Goal: Transaction & Acquisition: Purchase product/service

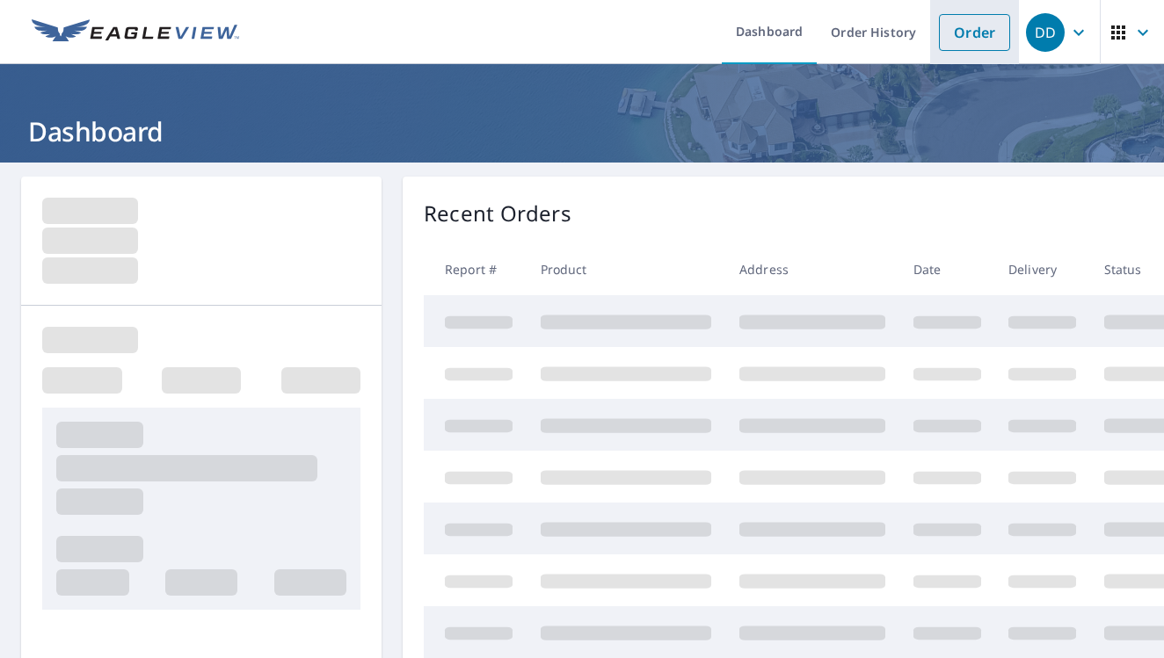
click at [967, 32] on link "Order" at bounding box center [974, 32] width 71 height 37
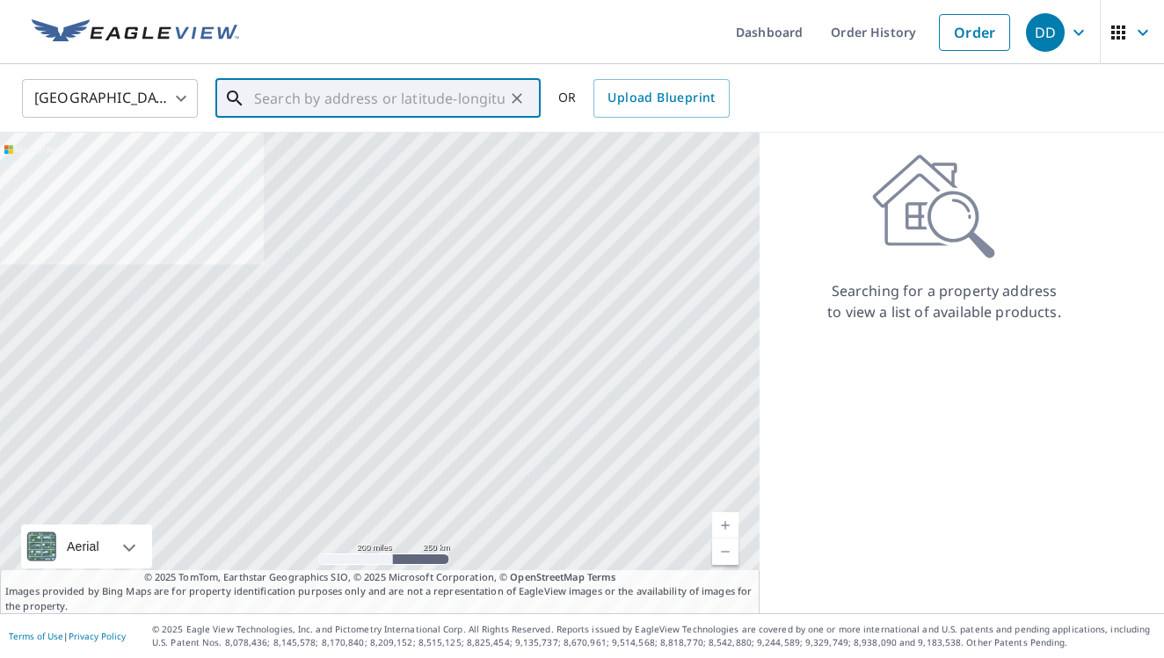
click at [469, 95] on input "text" at bounding box center [379, 98] width 250 height 49
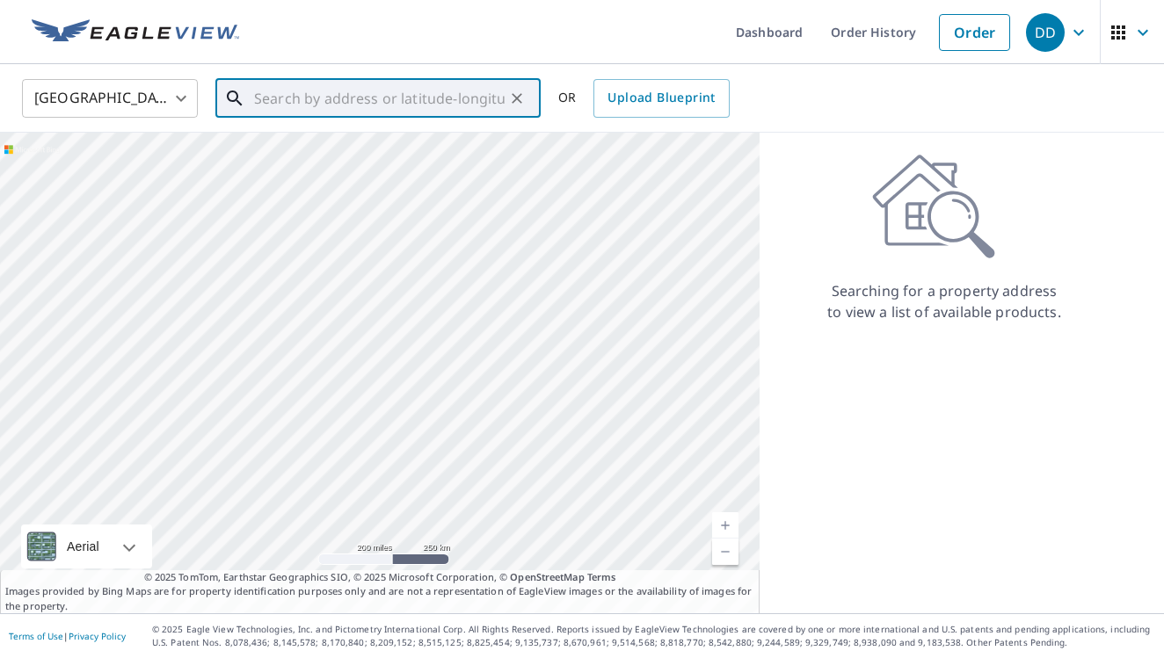
paste input "[STREET_ADDRESS][US_STATE]"
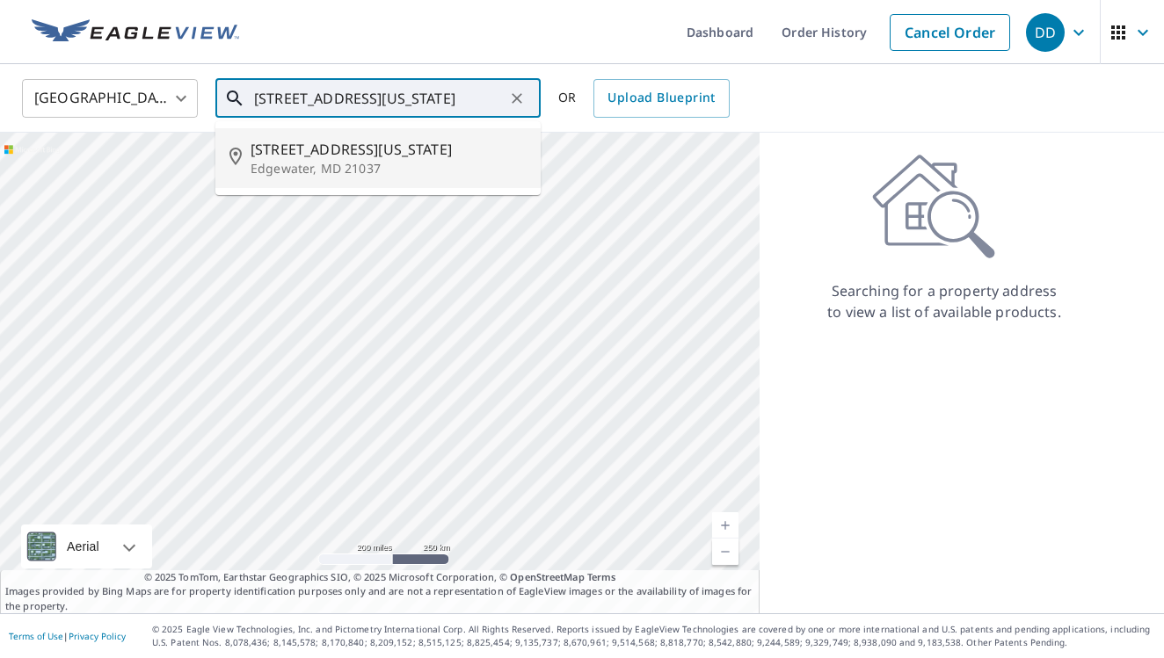
click at [347, 147] on span "[STREET_ADDRESS][US_STATE]" at bounding box center [388, 149] width 276 height 21
type input "[STREET_ADDRESS][US_STATE]"
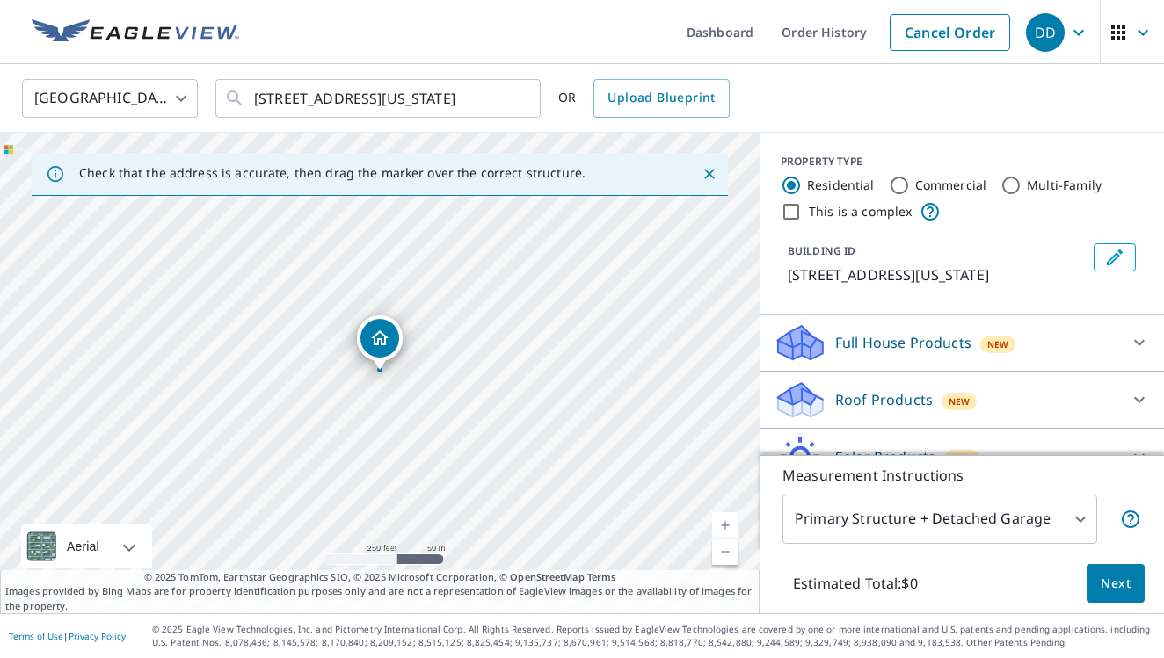
scroll to position [68, 0]
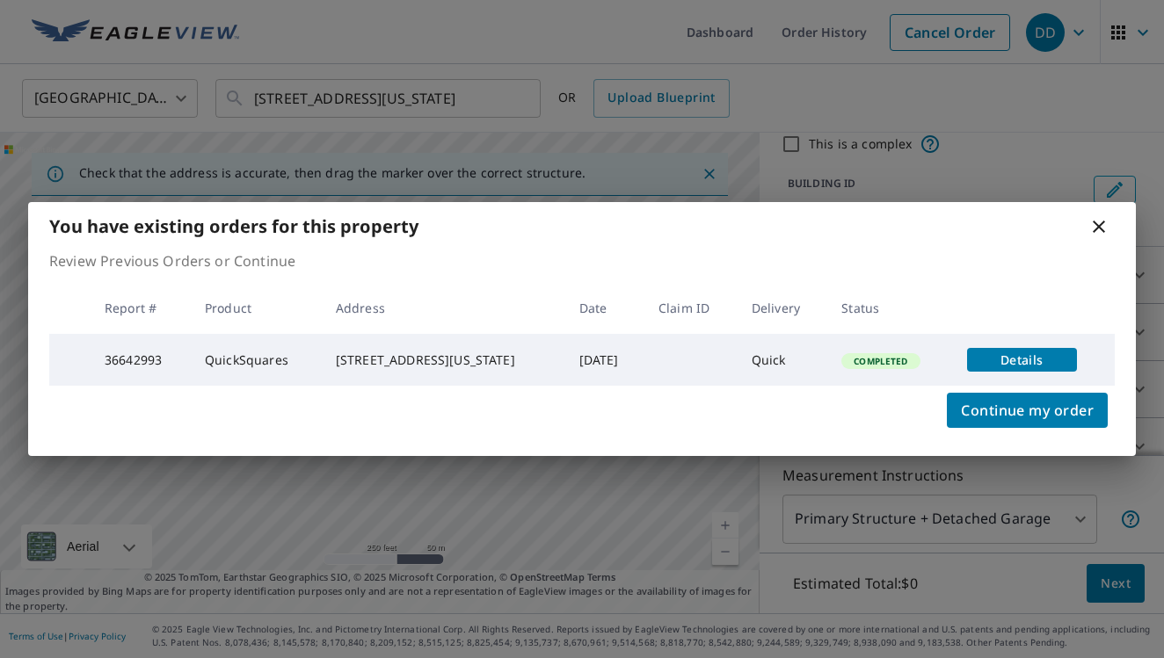
click at [1086, 218] on div "You have existing orders for this property" at bounding box center [581, 226] width 1107 height 48
click at [1099, 223] on icon at bounding box center [1098, 226] width 21 height 21
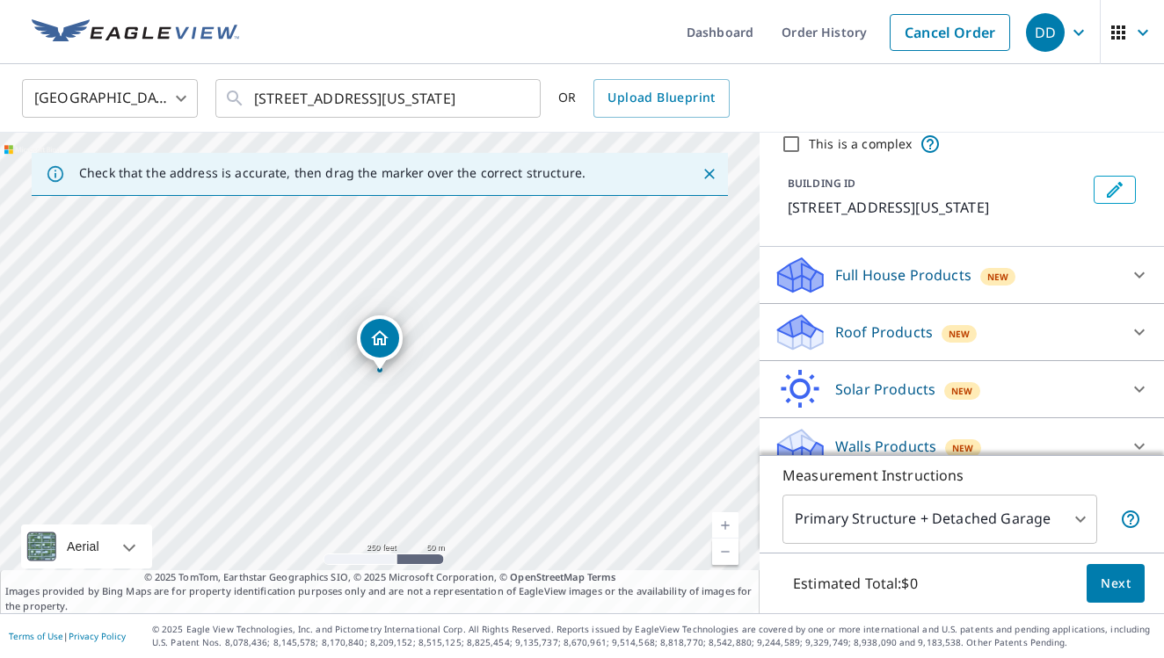
click at [925, 325] on p "Roof Products" at bounding box center [884, 332] width 98 height 21
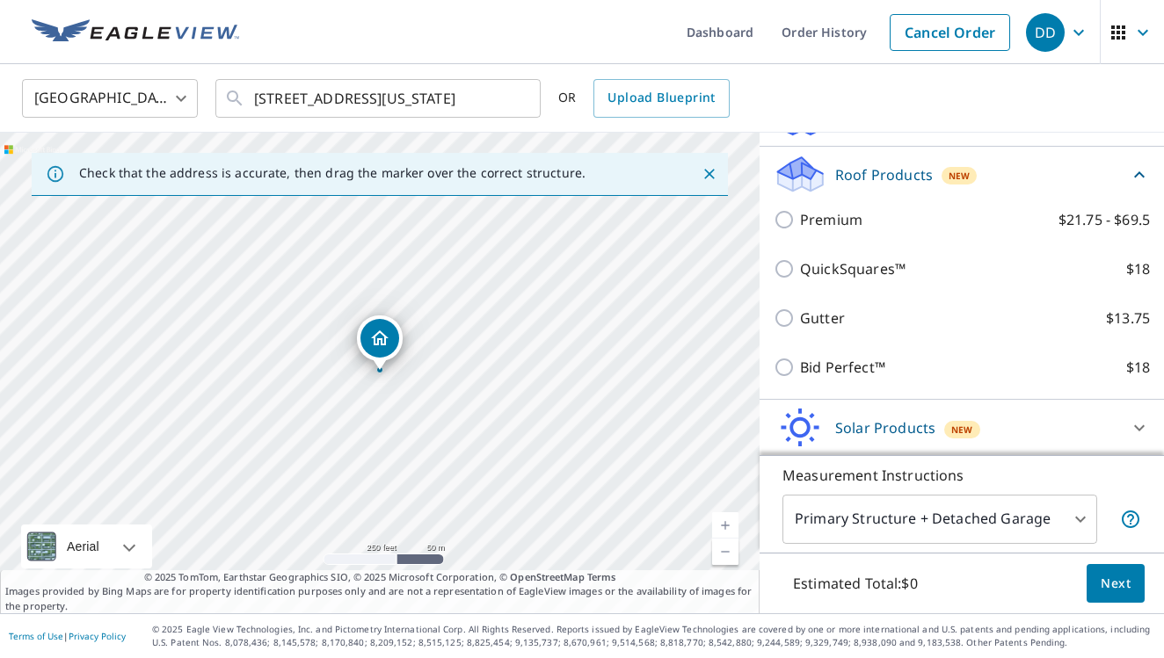
scroll to position [239, 0]
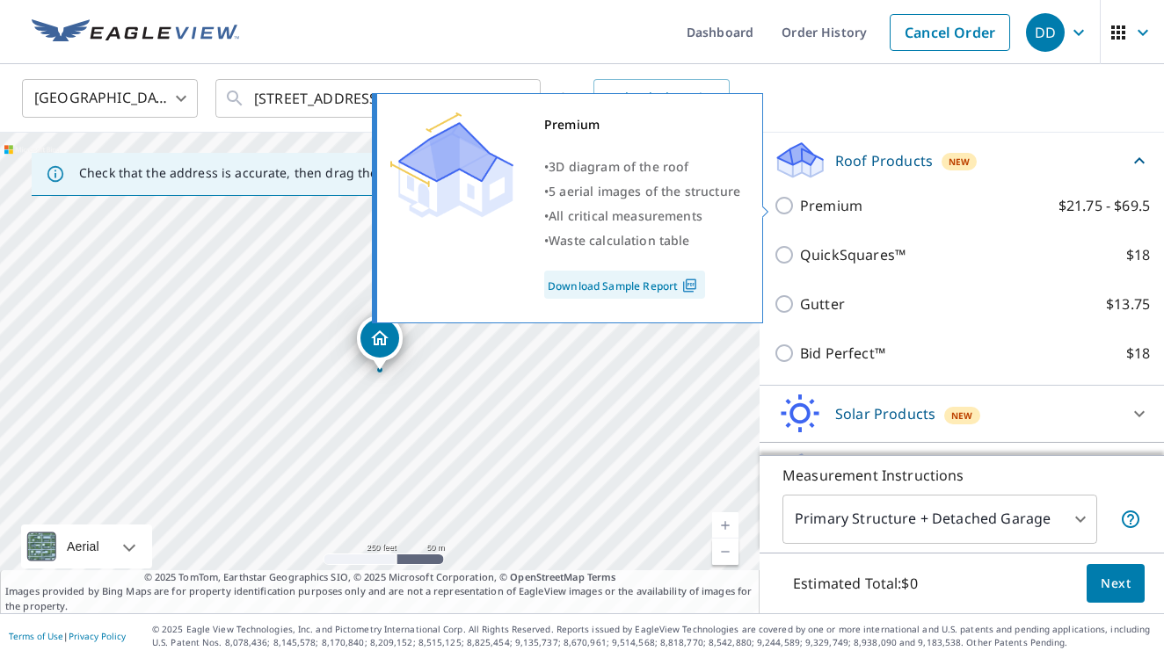
click at [798, 203] on input "Premium $21.75 - $69.5" at bounding box center [786, 205] width 26 height 21
checkbox input "true"
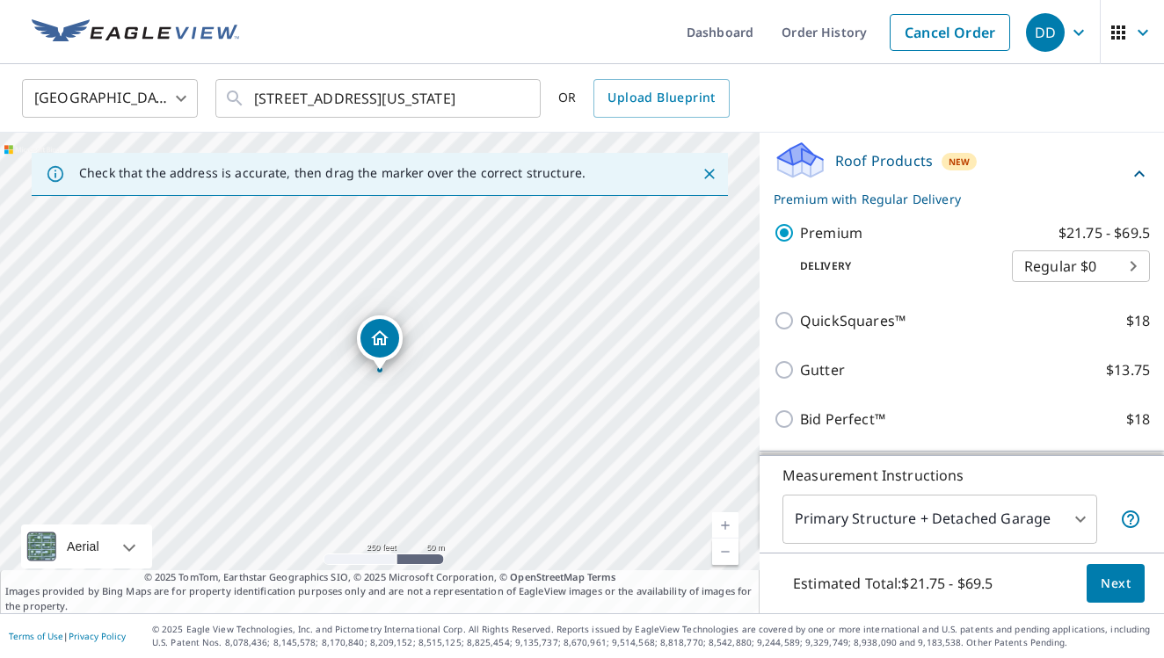
click at [1112, 572] on button "Next" at bounding box center [1115, 584] width 58 height 40
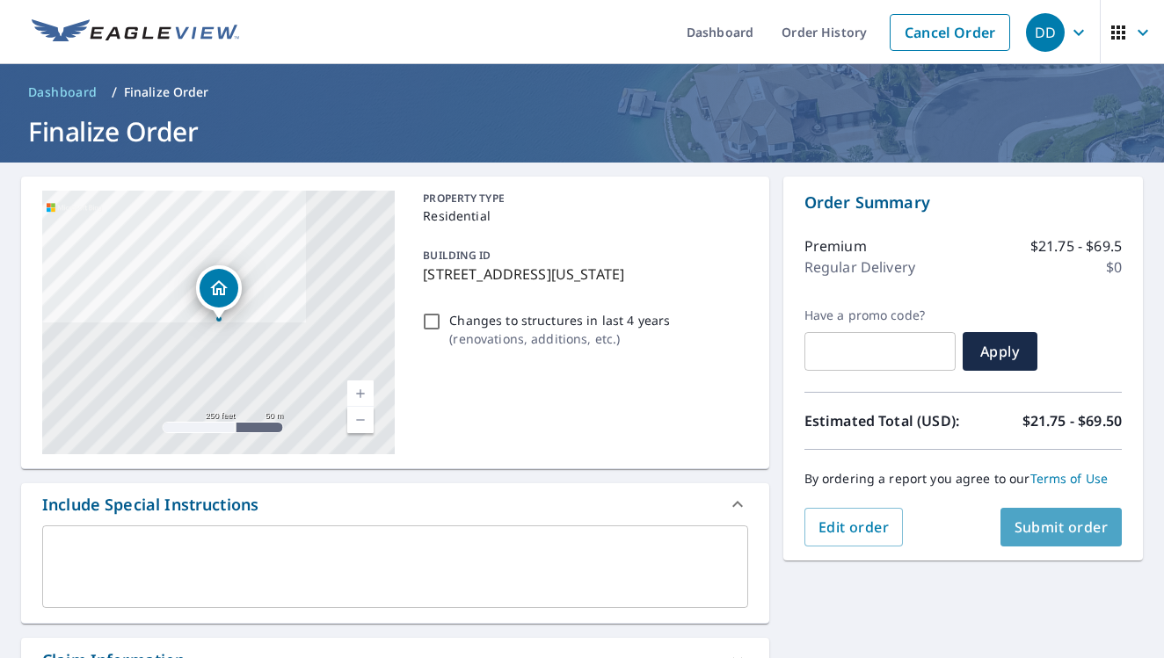
click at [1035, 532] on span "Submit order" at bounding box center [1061, 527] width 94 height 19
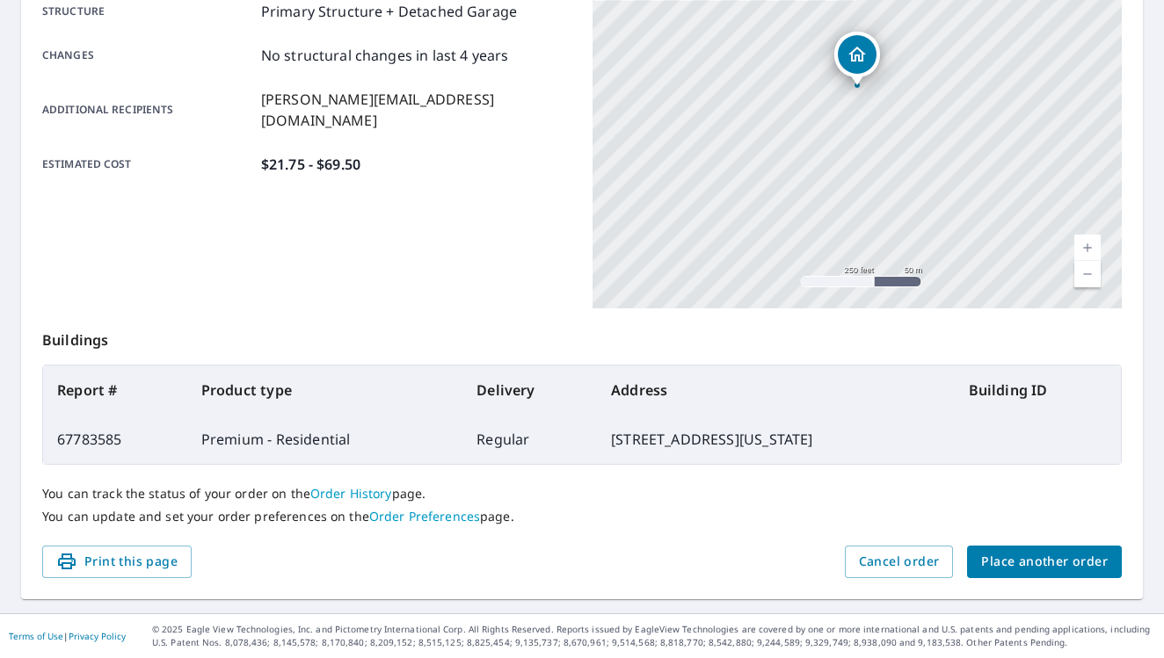
scroll to position [375, 0]
click at [1015, 563] on span "Place another order" at bounding box center [1044, 563] width 127 height 22
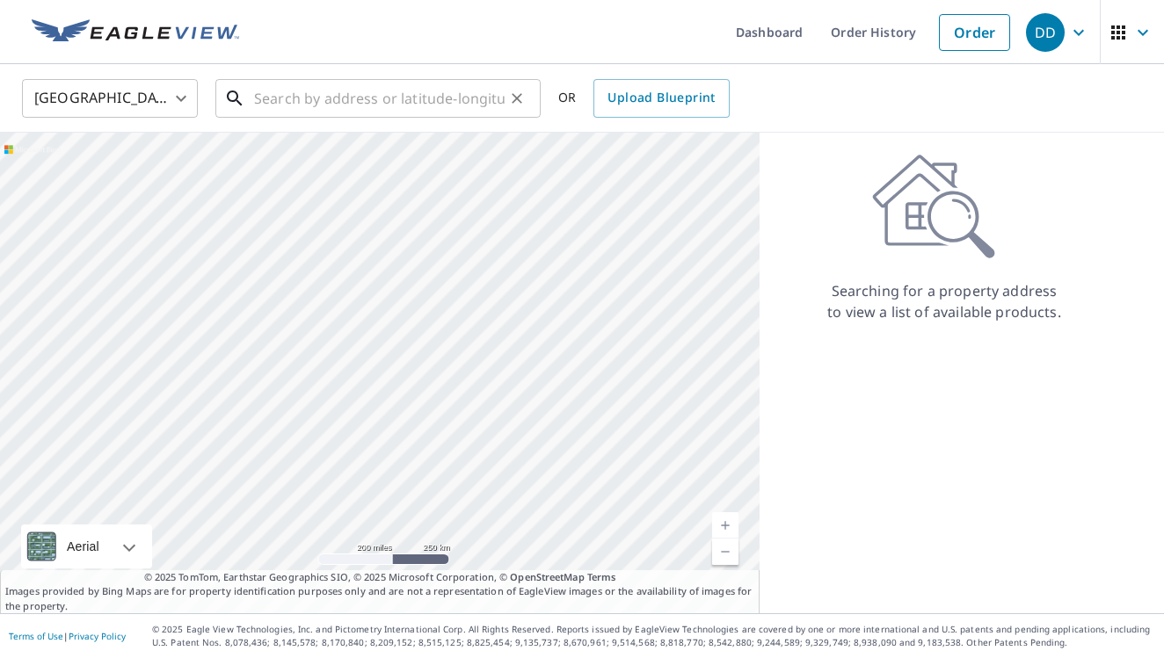
click at [493, 98] on input "text" at bounding box center [379, 98] width 250 height 49
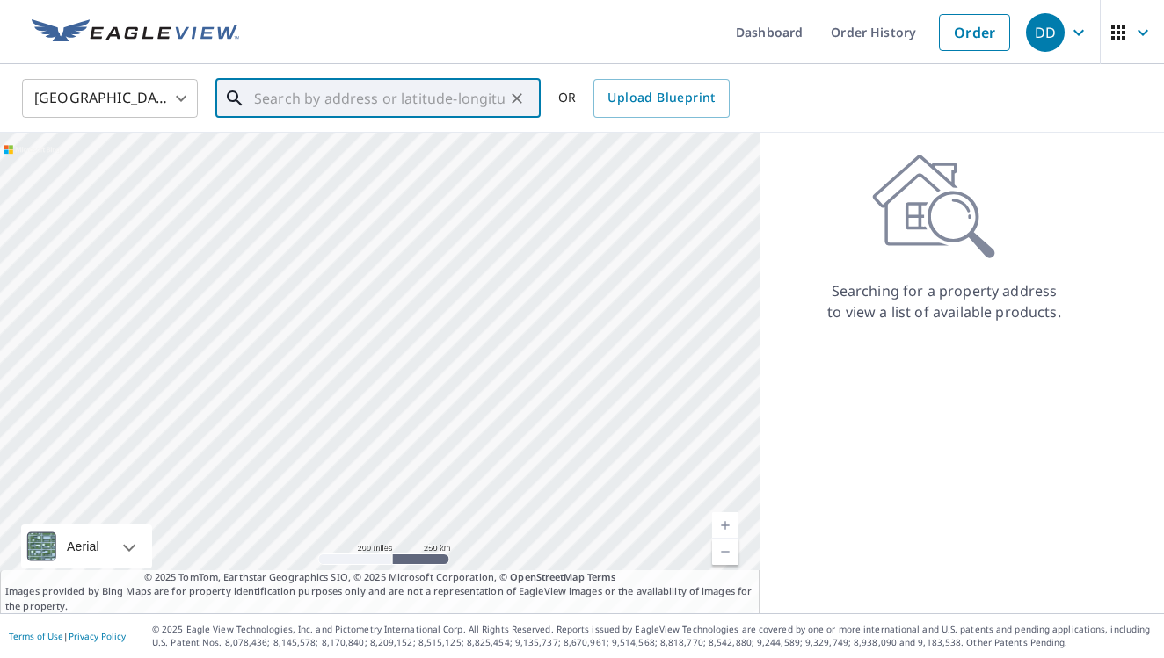
paste input "[STREET_ADDRESS][PERSON_NAME]"
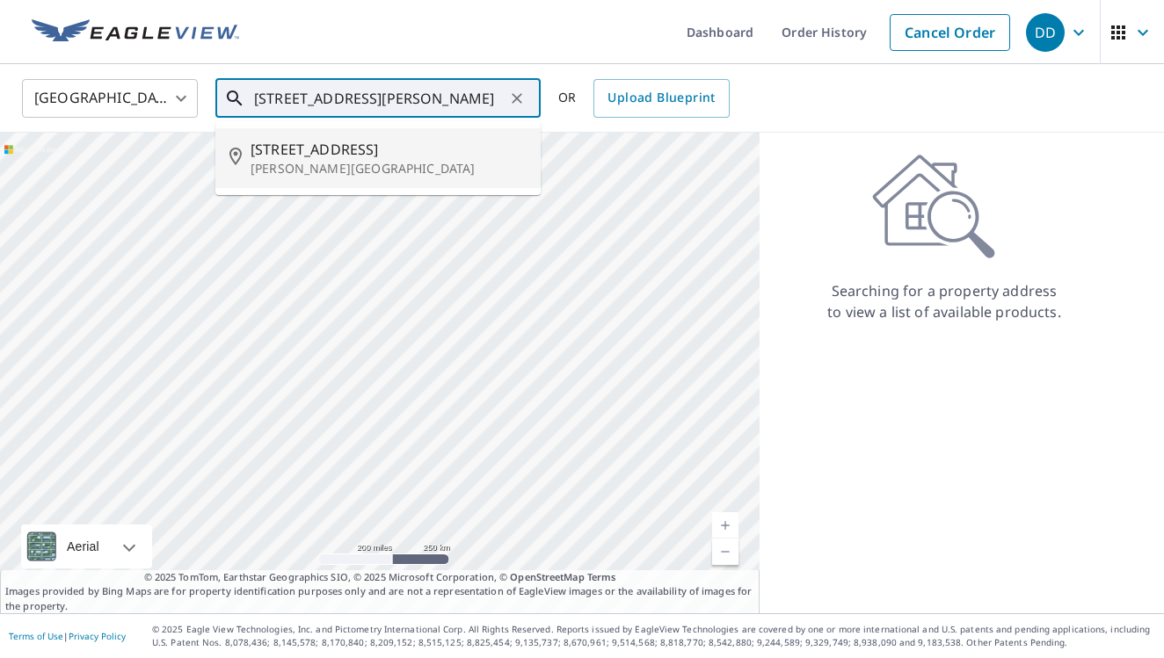
click at [380, 140] on span "[STREET_ADDRESS]" at bounding box center [388, 149] width 276 height 21
type input "[STREET_ADDRESS][PERSON_NAME]"
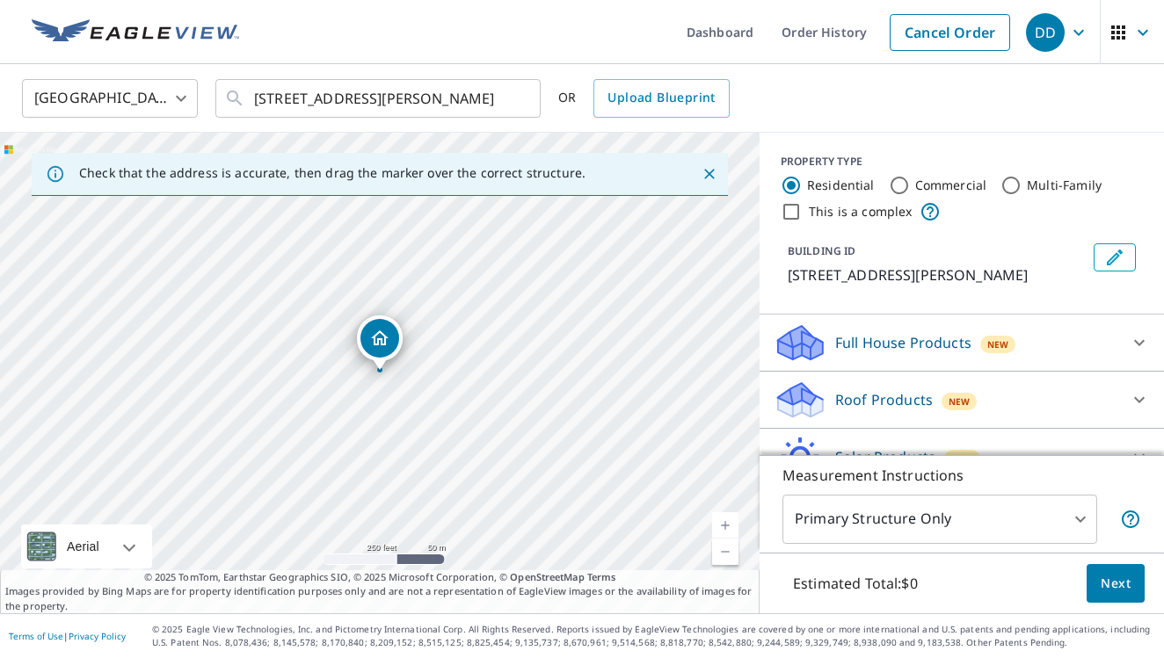
click at [915, 393] on p "Roof Products" at bounding box center [884, 399] width 98 height 21
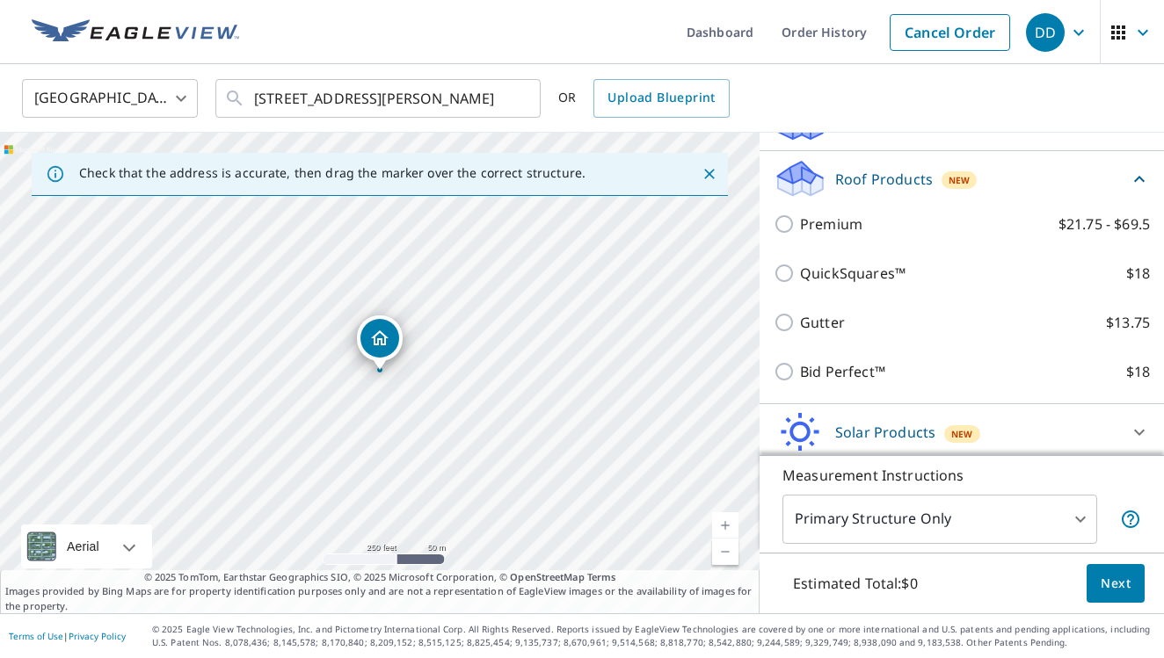
scroll to position [228, 0]
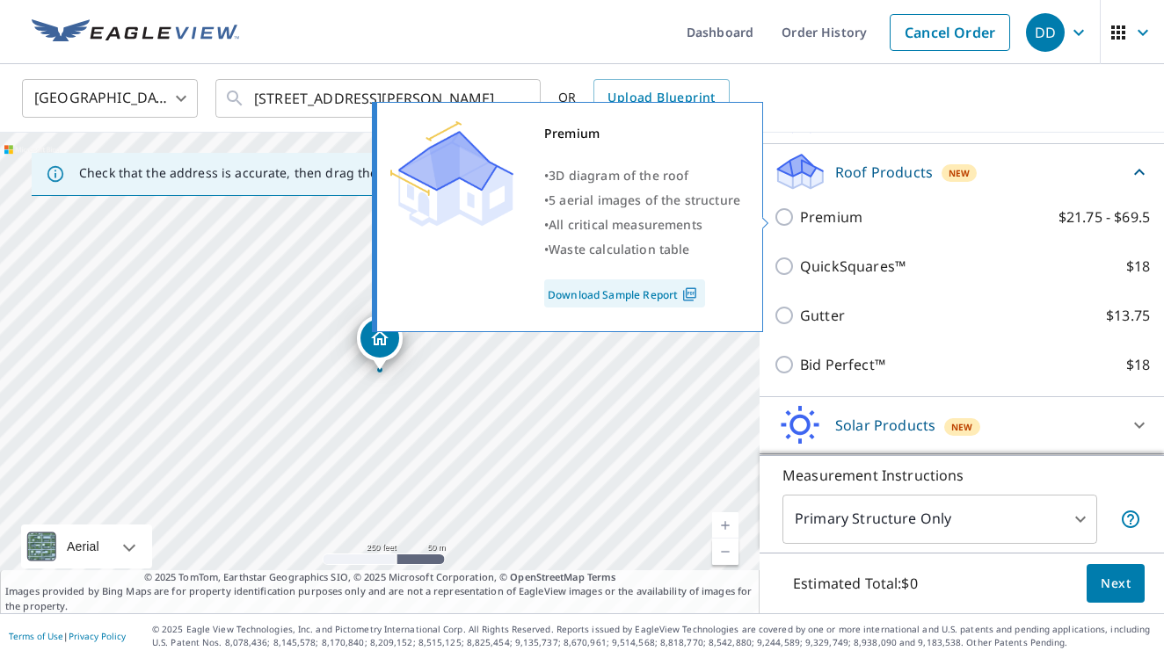
click at [826, 217] on p "Premium" at bounding box center [831, 217] width 62 height 21
click at [800, 217] on input "Premium $21.75 - $69.5" at bounding box center [786, 217] width 26 height 21
checkbox input "true"
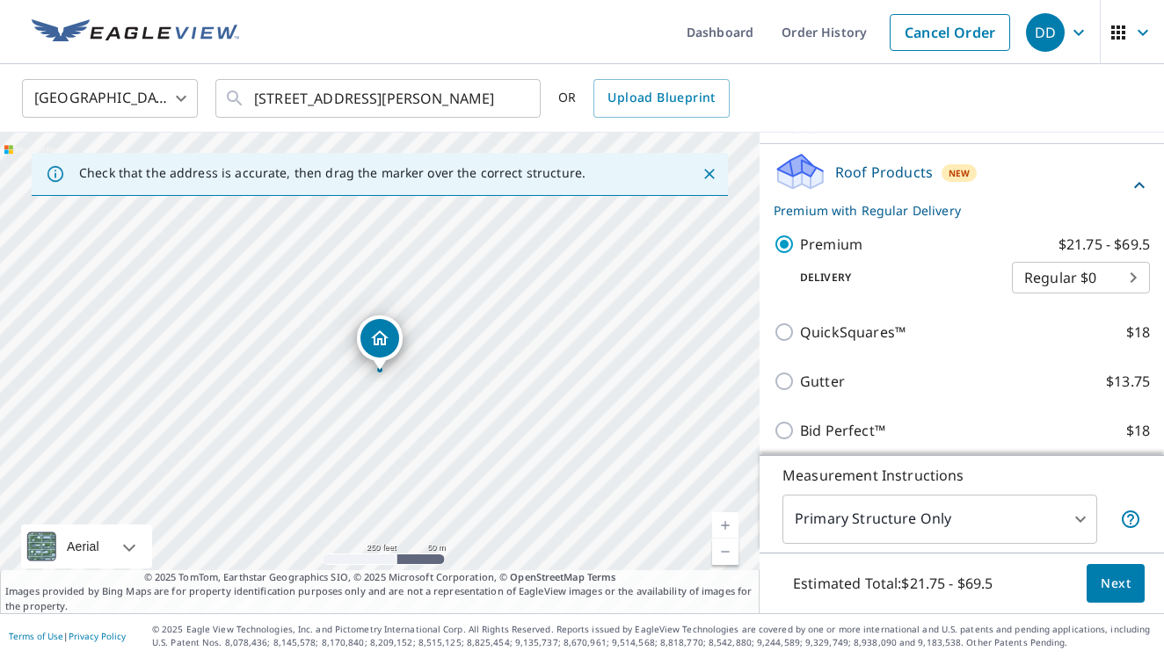
click at [1114, 583] on span "Next" at bounding box center [1115, 584] width 30 height 22
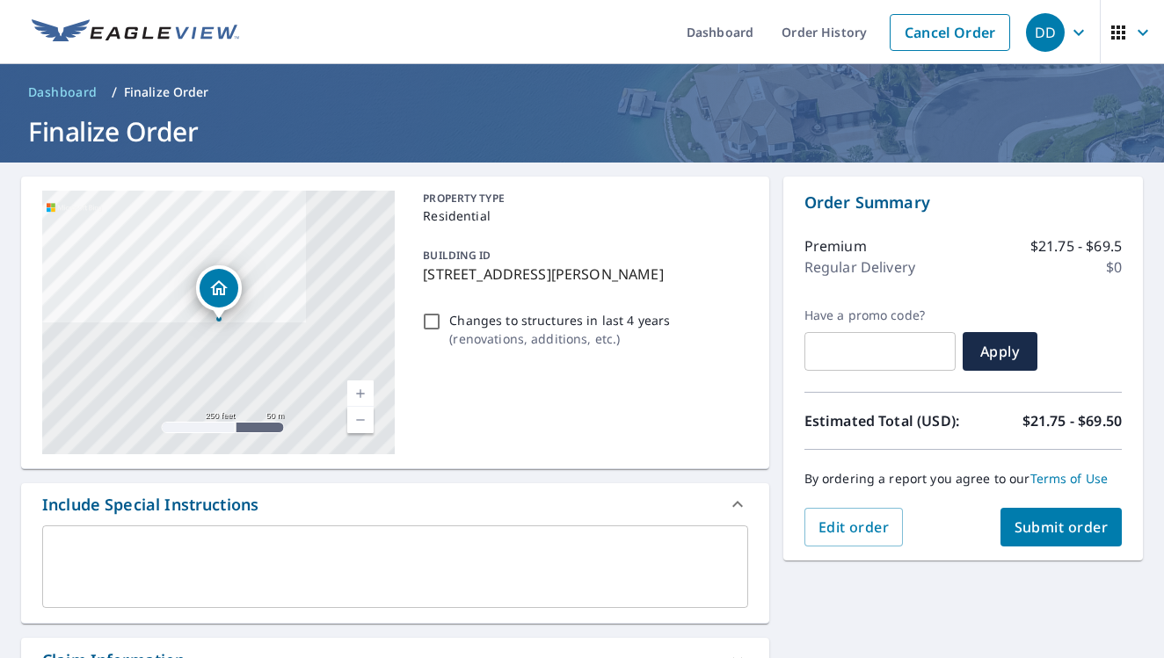
click at [1046, 523] on span "Submit order" at bounding box center [1061, 527] width 94 height 19
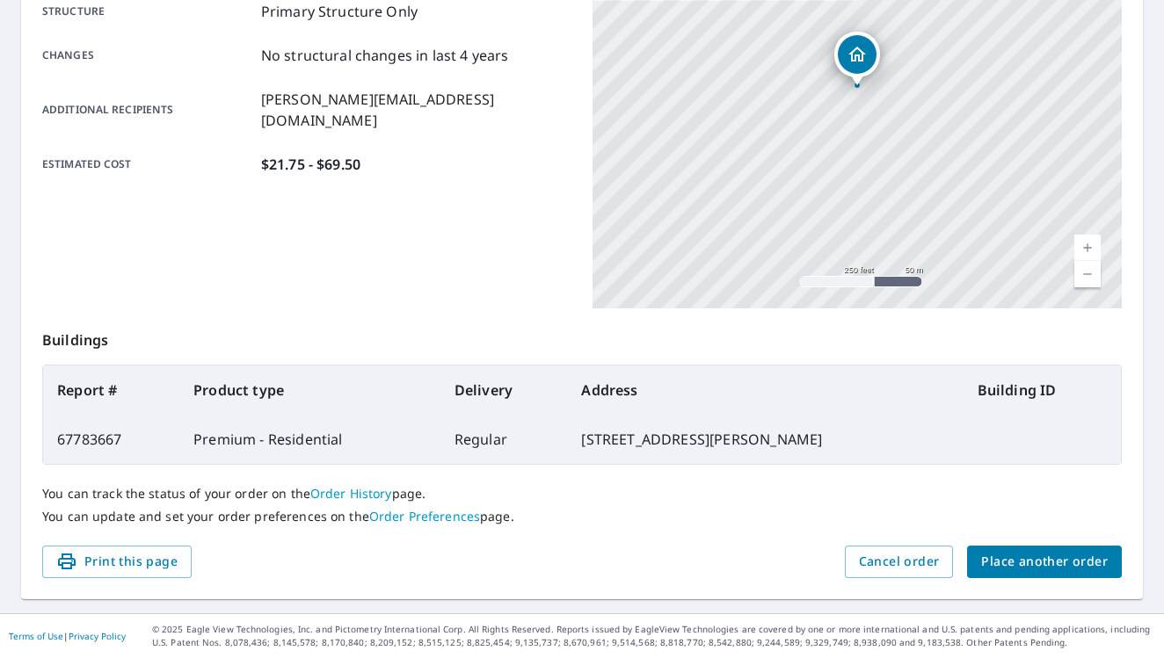
scroll to position [375, 0]
click at [1023, 573] on button "Place another order" at bounding box center [1044, 563] width 155 height 33
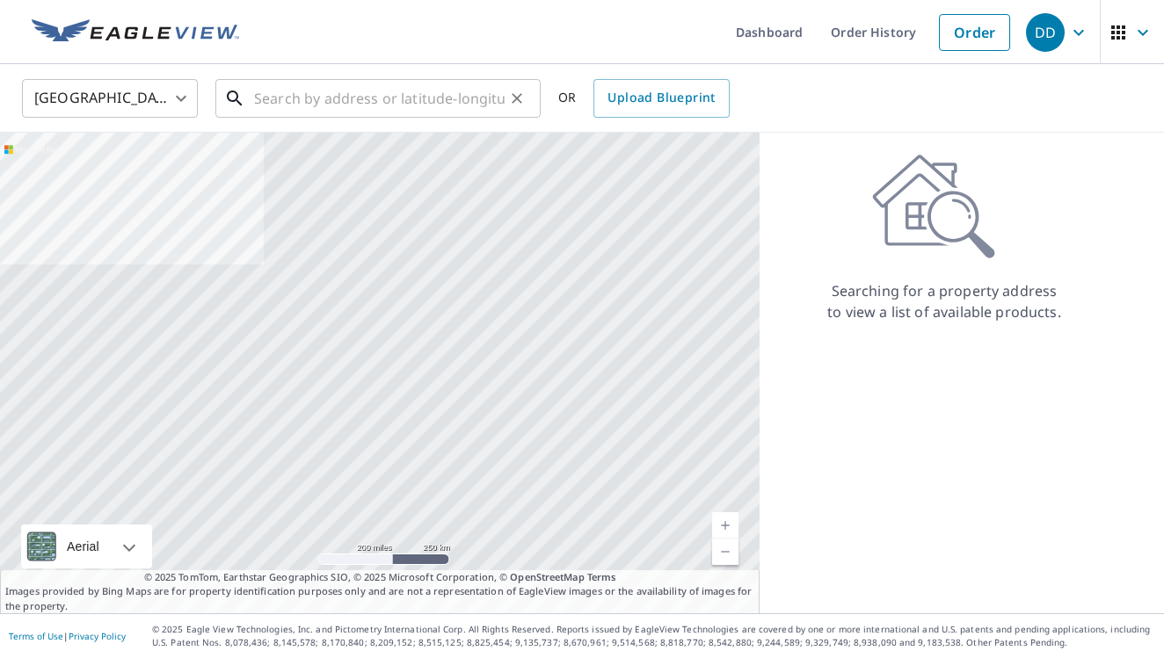
click at [429, 99] on input "text" at bounding box center [379, 98] width 250 height 49
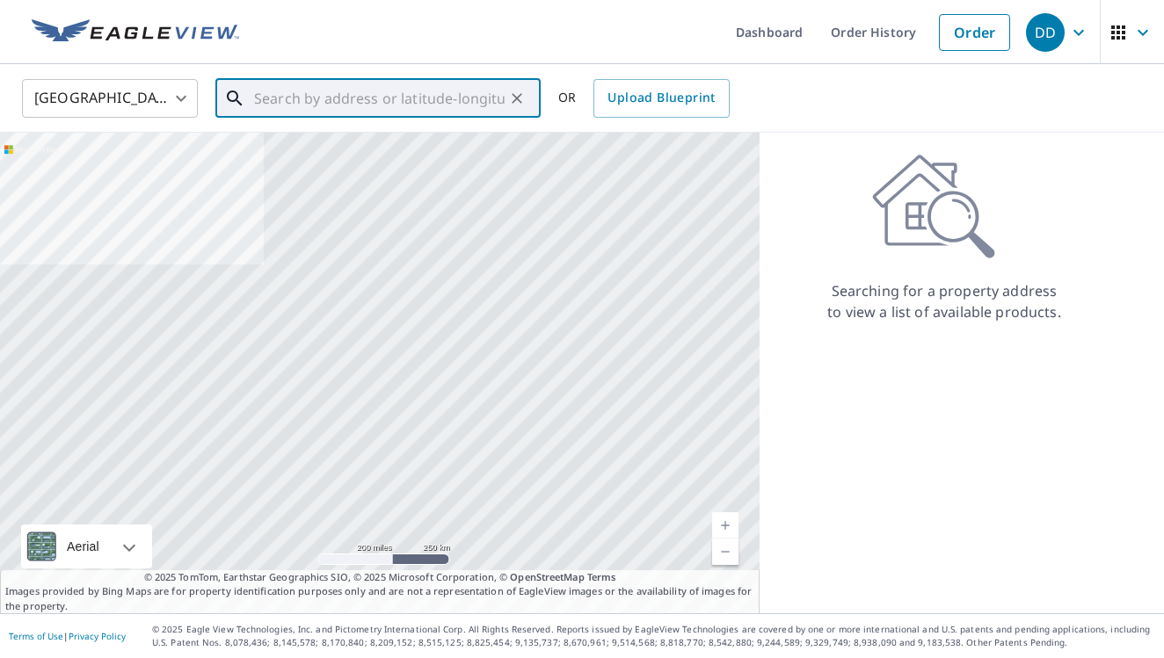
paste input "[STREET_ADDRESS]"
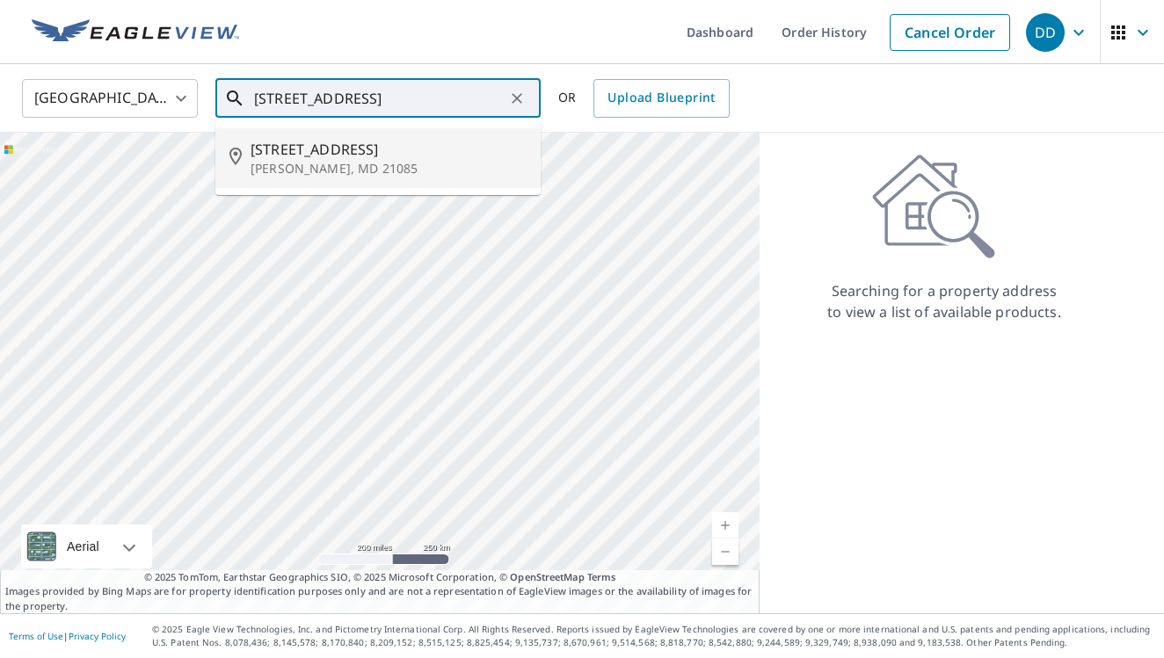
click at [389, 151] on span "[STREET_ADDRESS]" at bounding box center [388, 149] width 276 height 21
type input "[STREET_ADDRESS]"
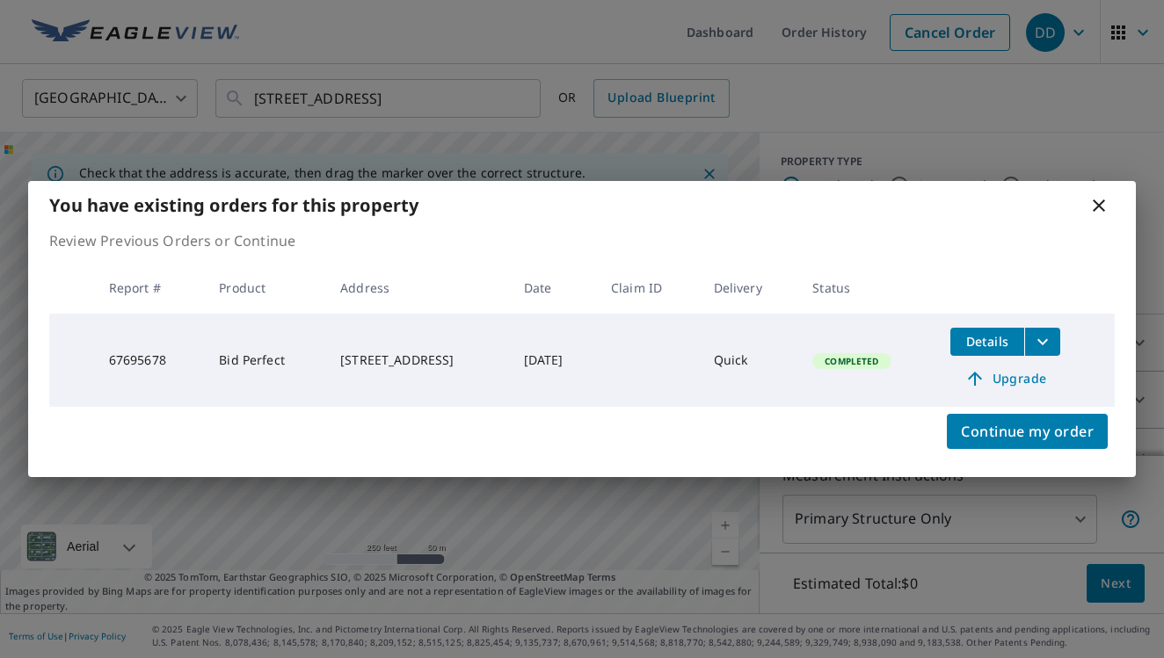
click at [1085, 200] on div "You have existing orders for this property" at bounding box center [581, 205] width 1107 height 48
click at [1095, 206] on icon at bounding box center [1098, 205] width 21 height 21
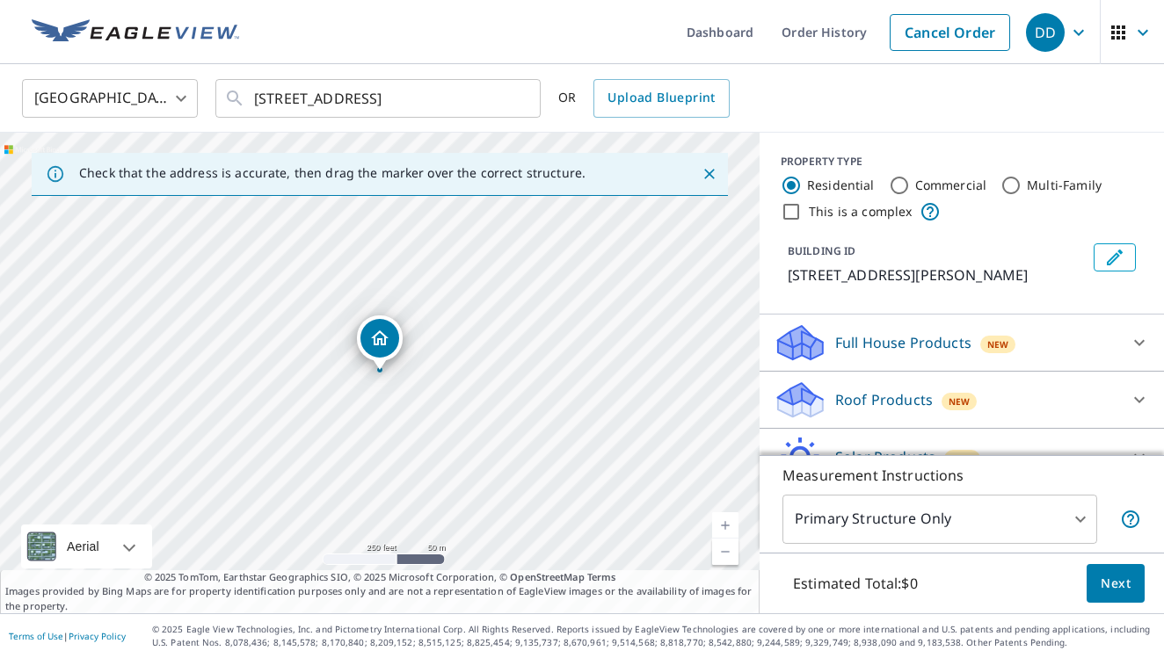
click at [913, 396] on p "Roof Products" at bounding box center [884, 399] width 98 height 21
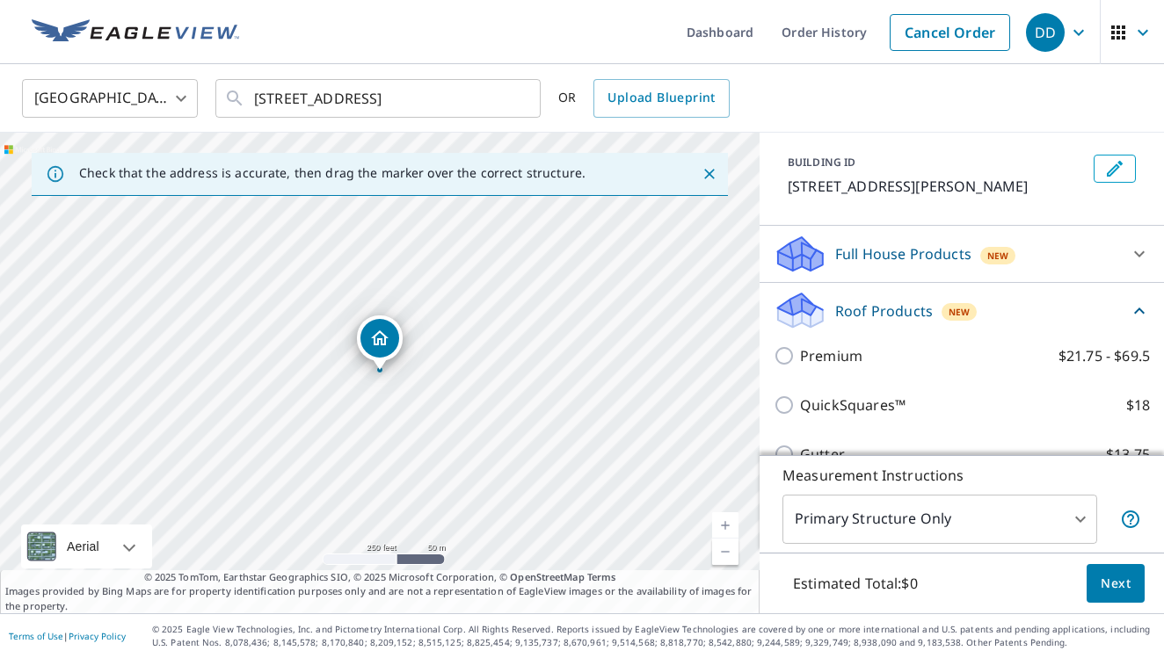
scroll to position [107, 0]
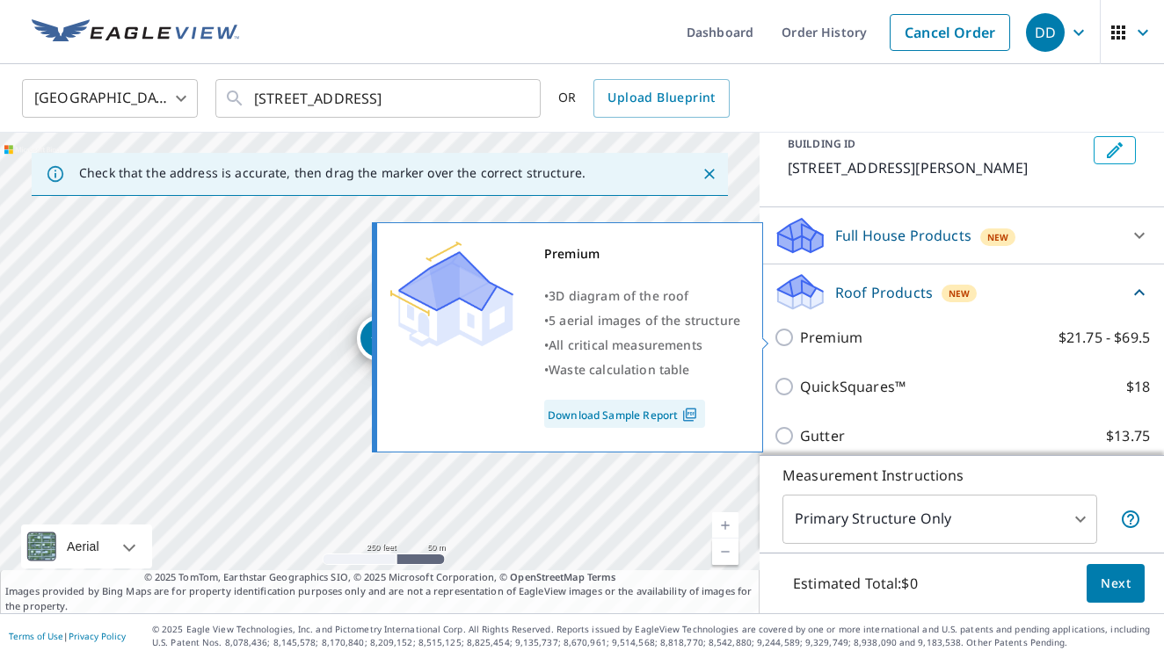
click at [853, 338] on p "Premium" at bounding box center [831, 337] width 62 height 21
click at [800, 338] on input "Premium $21.75 - $69.5" at bounding box center [786, 337] width 26 height 21
checkbox input "true"
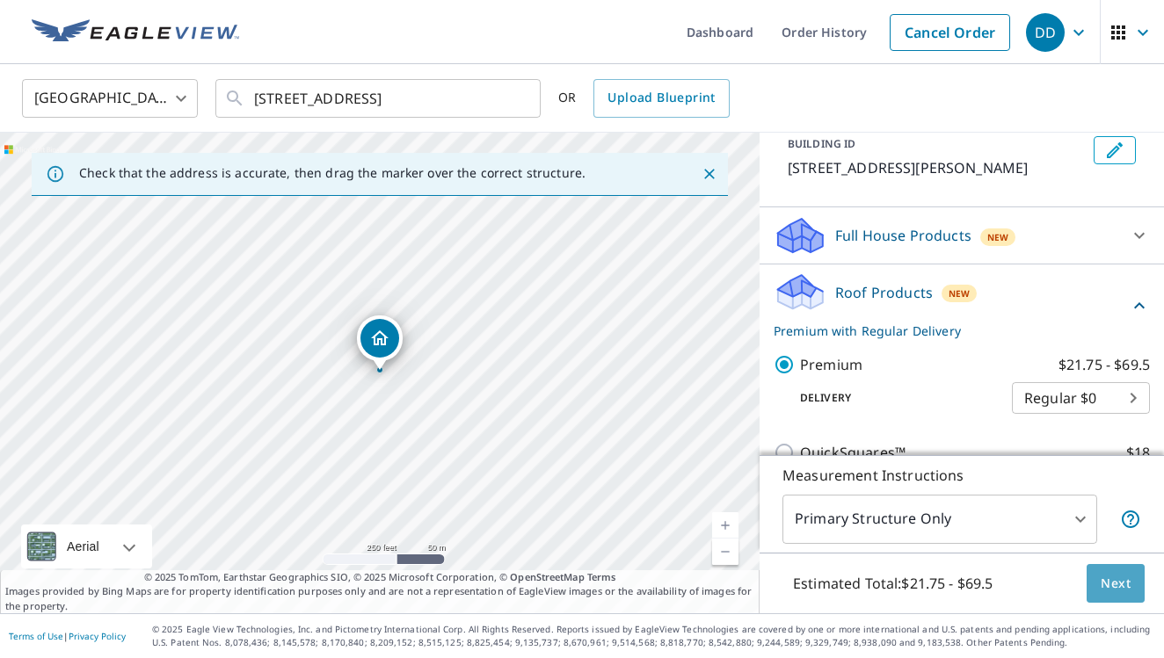
click at [1122, 584] on span "Next" at bounding box center [1115, 584] width 30 height 22
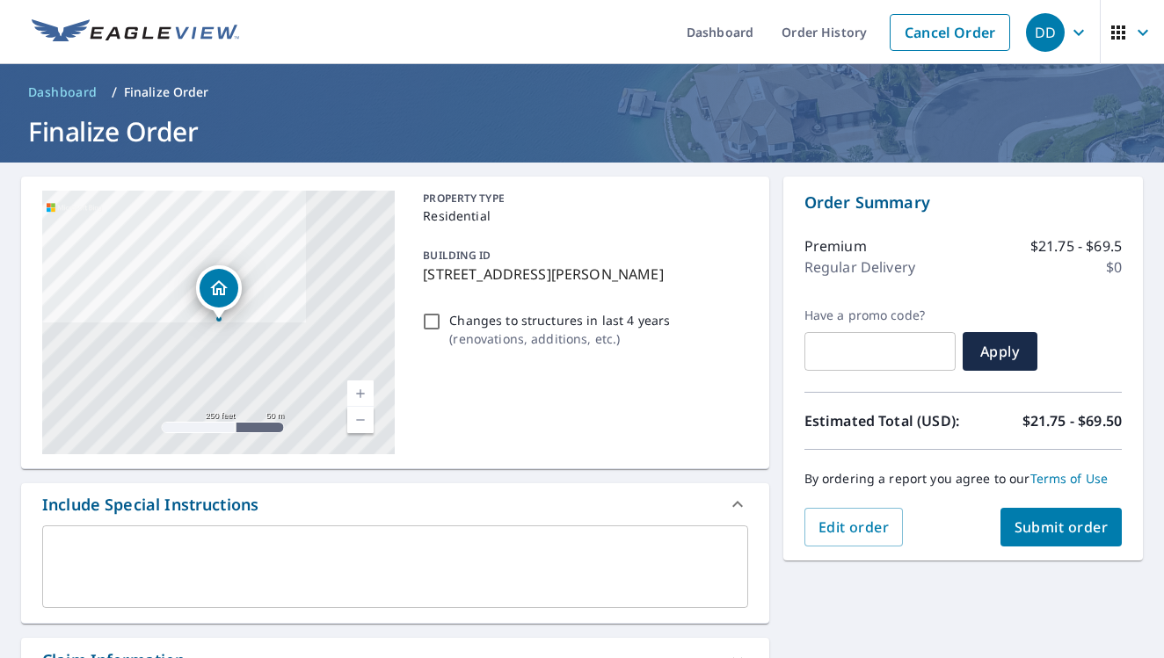
click at [1051, 518] on span "Submit order" at bounding box center [1061, 527] width 94 height 19
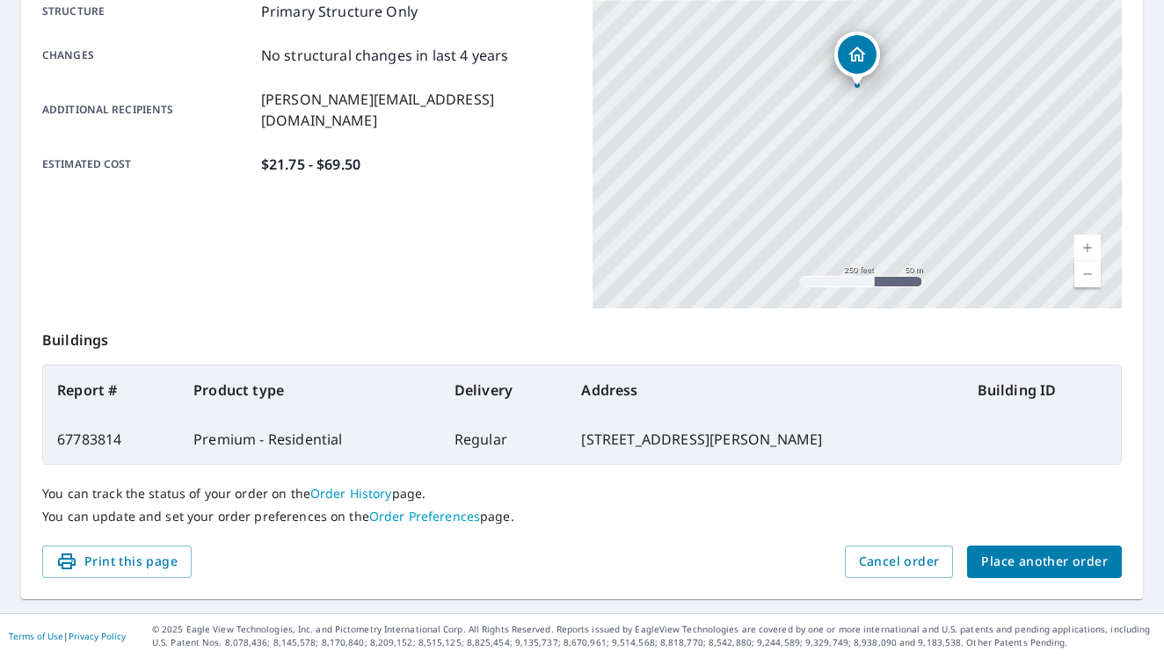
scroll to position [375, 0]
click at [982, 559] on button "Place another order" at bounding box center [1044, 563] width 155 height 33
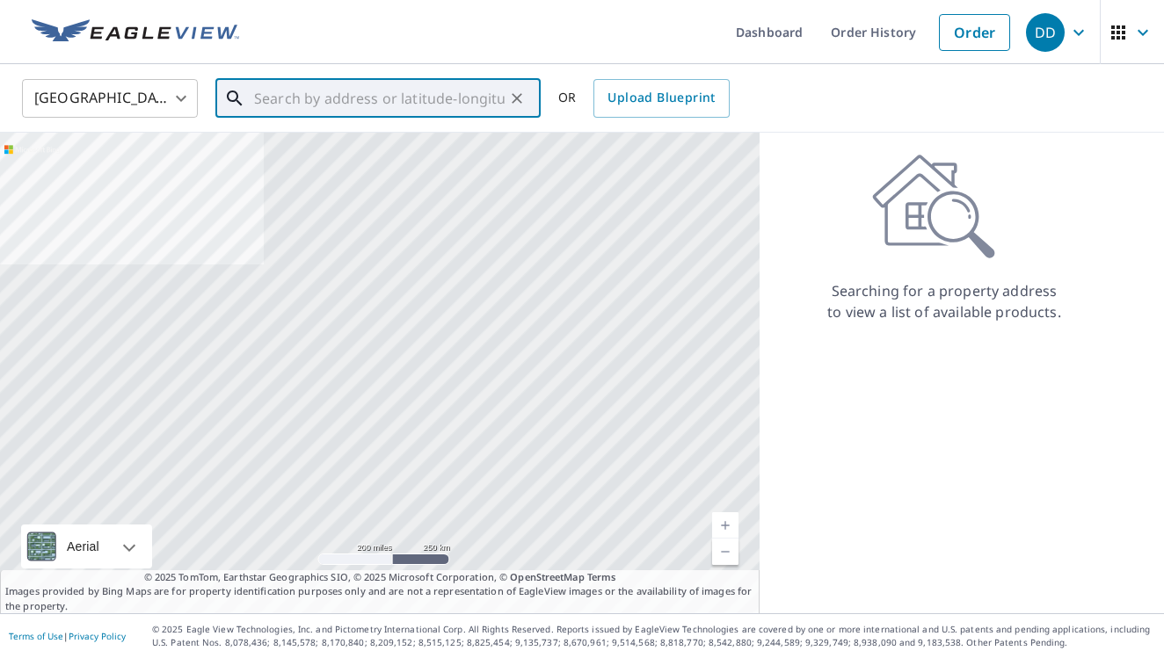
click at [420, 103] on input "text" at bounding box center [379, 98] width 250 height 49
paste input "[STREET_ADDRESS][PERSON_NAME]"
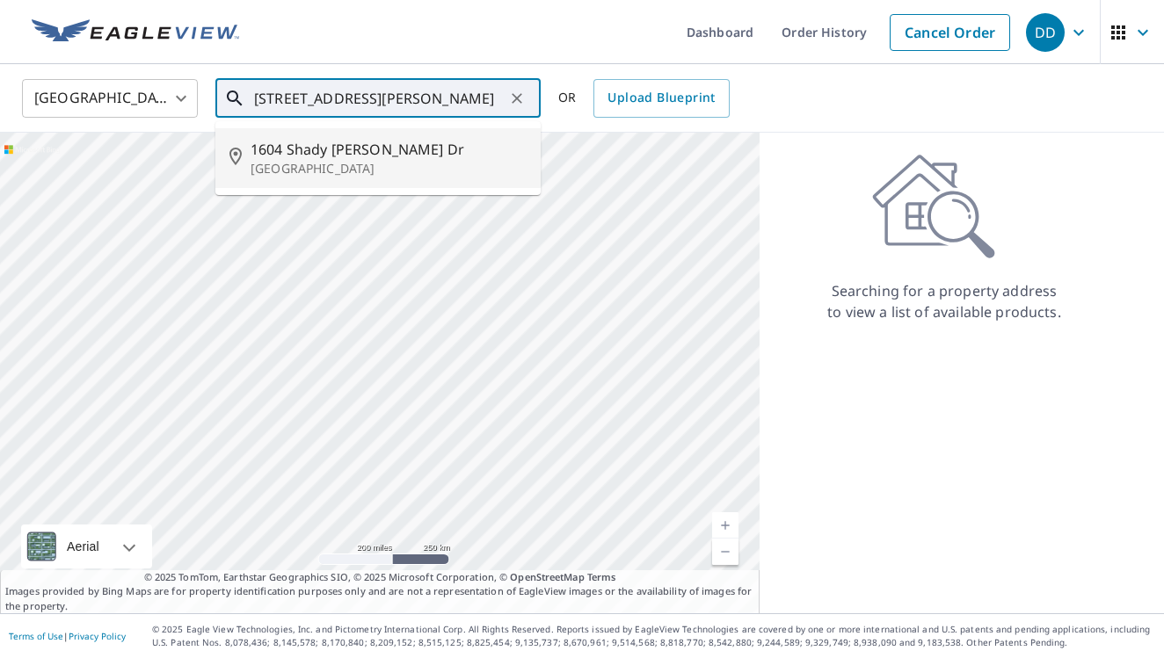
click at [382, 178] on li "[STREET_ADDRESS][PERSON_NAME]" at bounding box center [377, 158] width 325 height 60
type input "[STREET_ADDRESS][PERSON_NAME]"
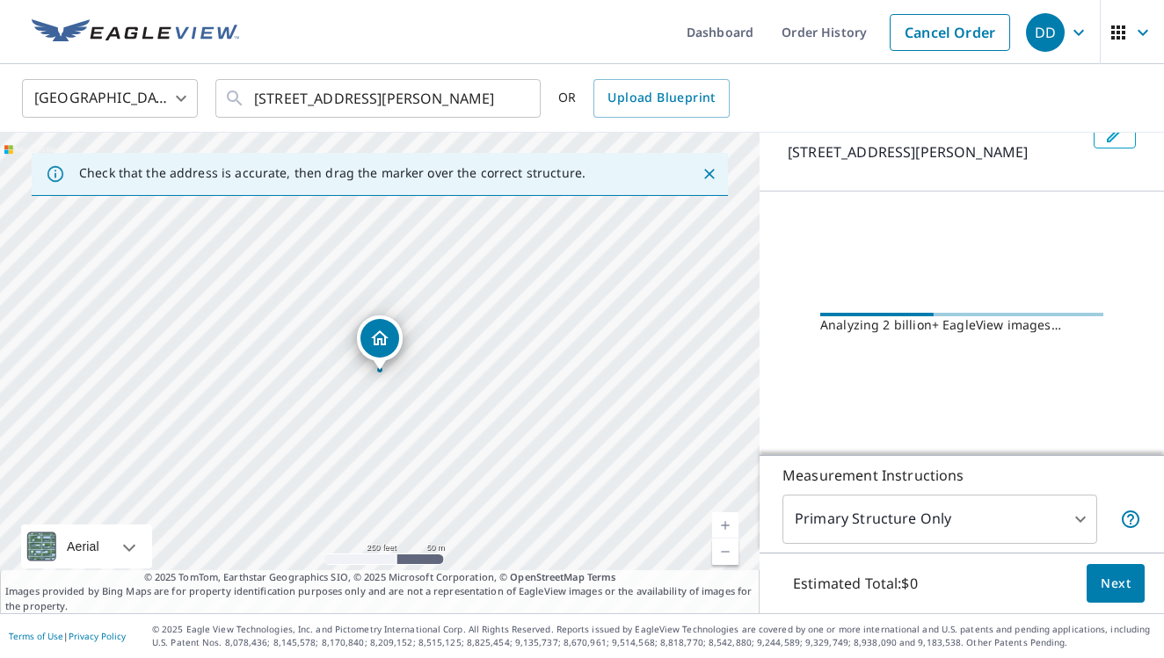
scroll to position [109, 0]
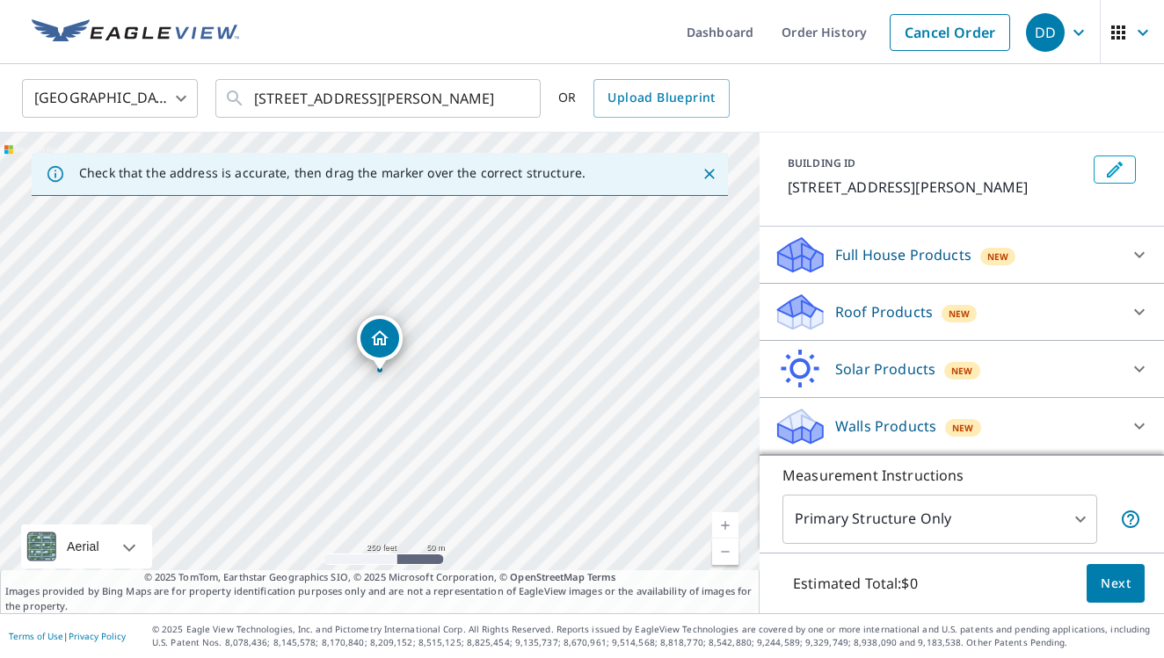
click at [876, 308] on p "Roof Products" at bounding box center [884, 311] width 98 height 21
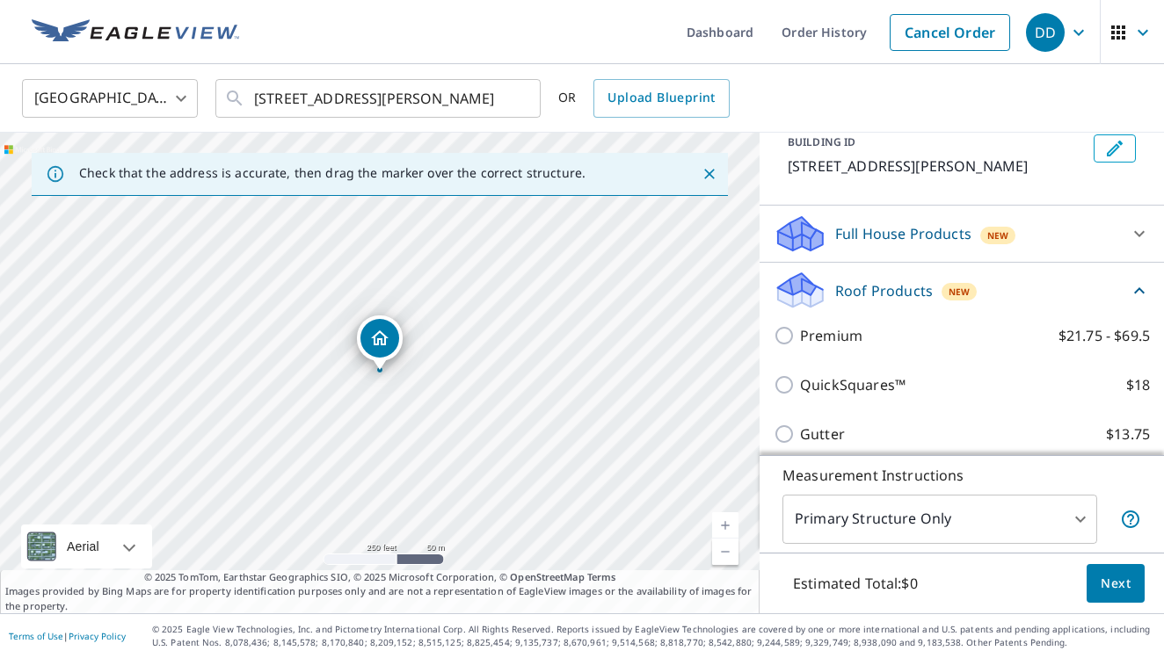
scroll to position [108, 0]
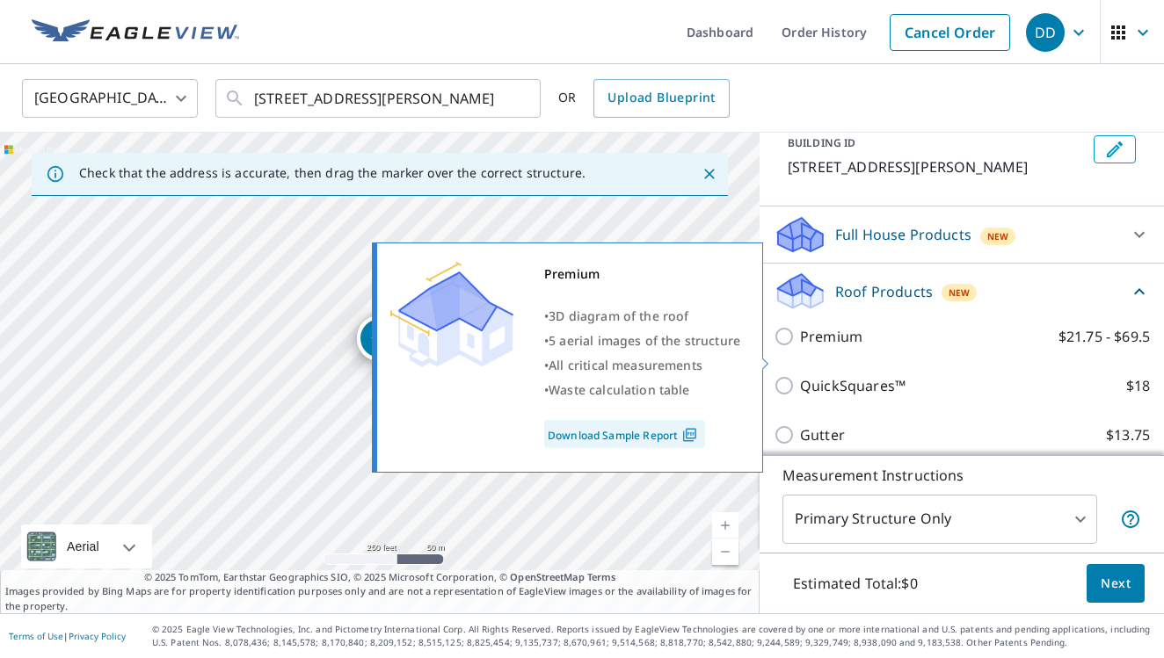
click at [829, 347] on p "Premium" at bounding box center [831, 336] width 62 height 21
click at [800, 347] on input "Premium $21.75 - $69.5" at bounding box center [786, 336] width 26 height 21
checkbox input "true"
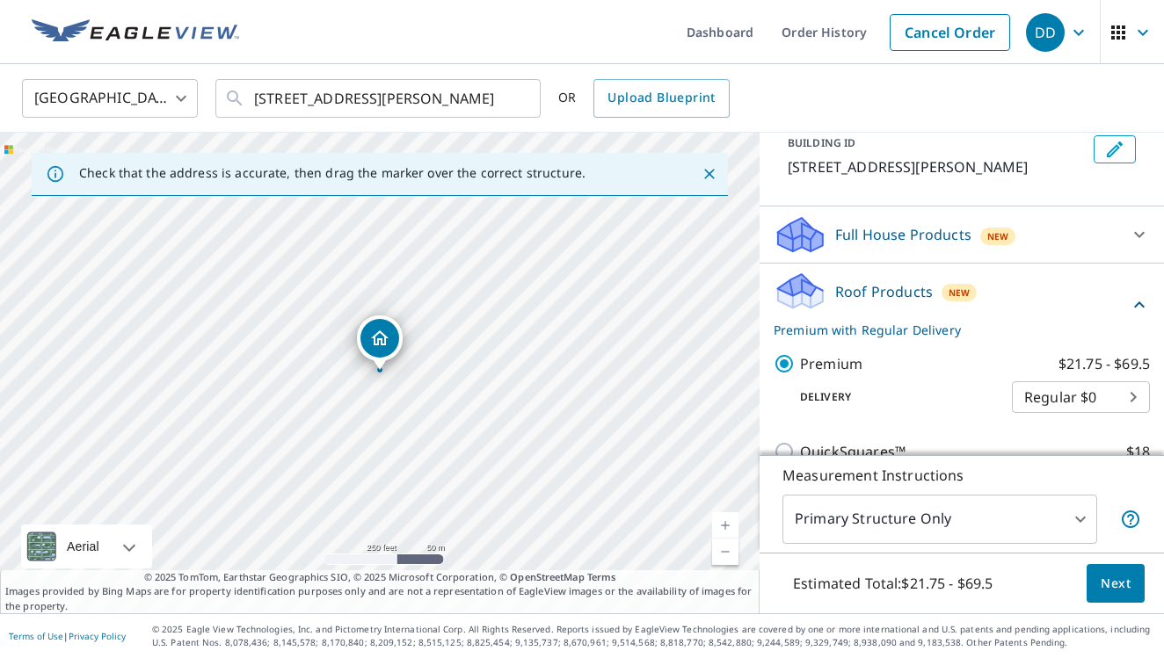
click at [1117, 584] on span "Next" at bounding box center [1115, 584] width 30 height 22
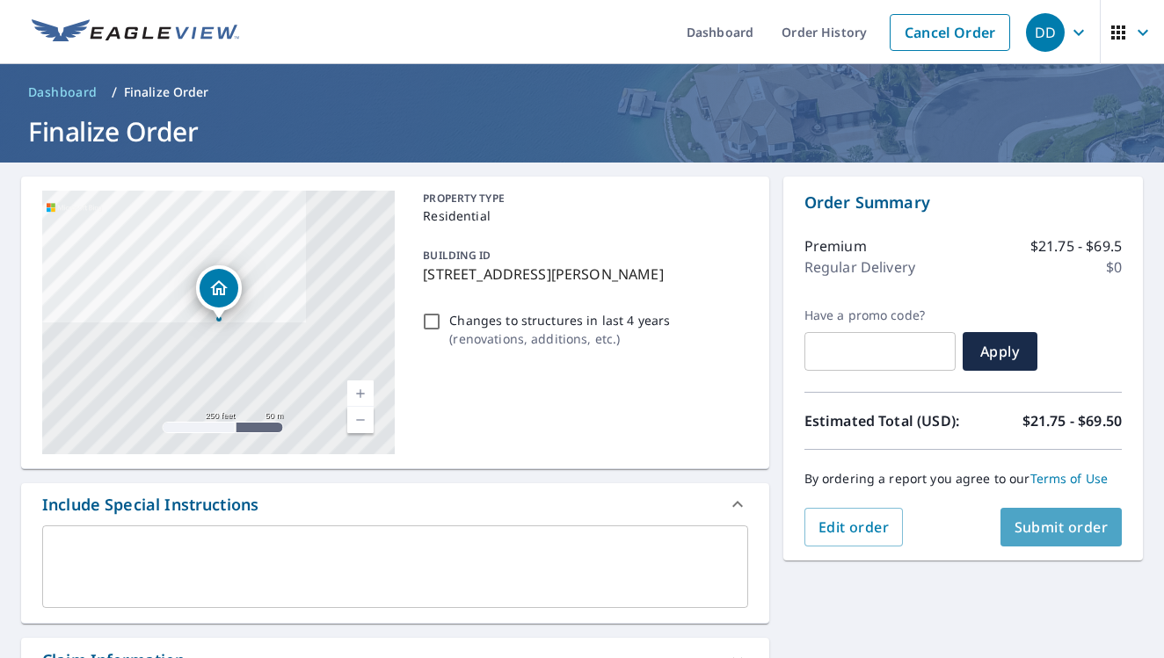
click at [1051, 526] on span "Submit order" at bounding box center [1061, 527] width 94 height 19
